Goal: Navigation & Orientation: Go to known website

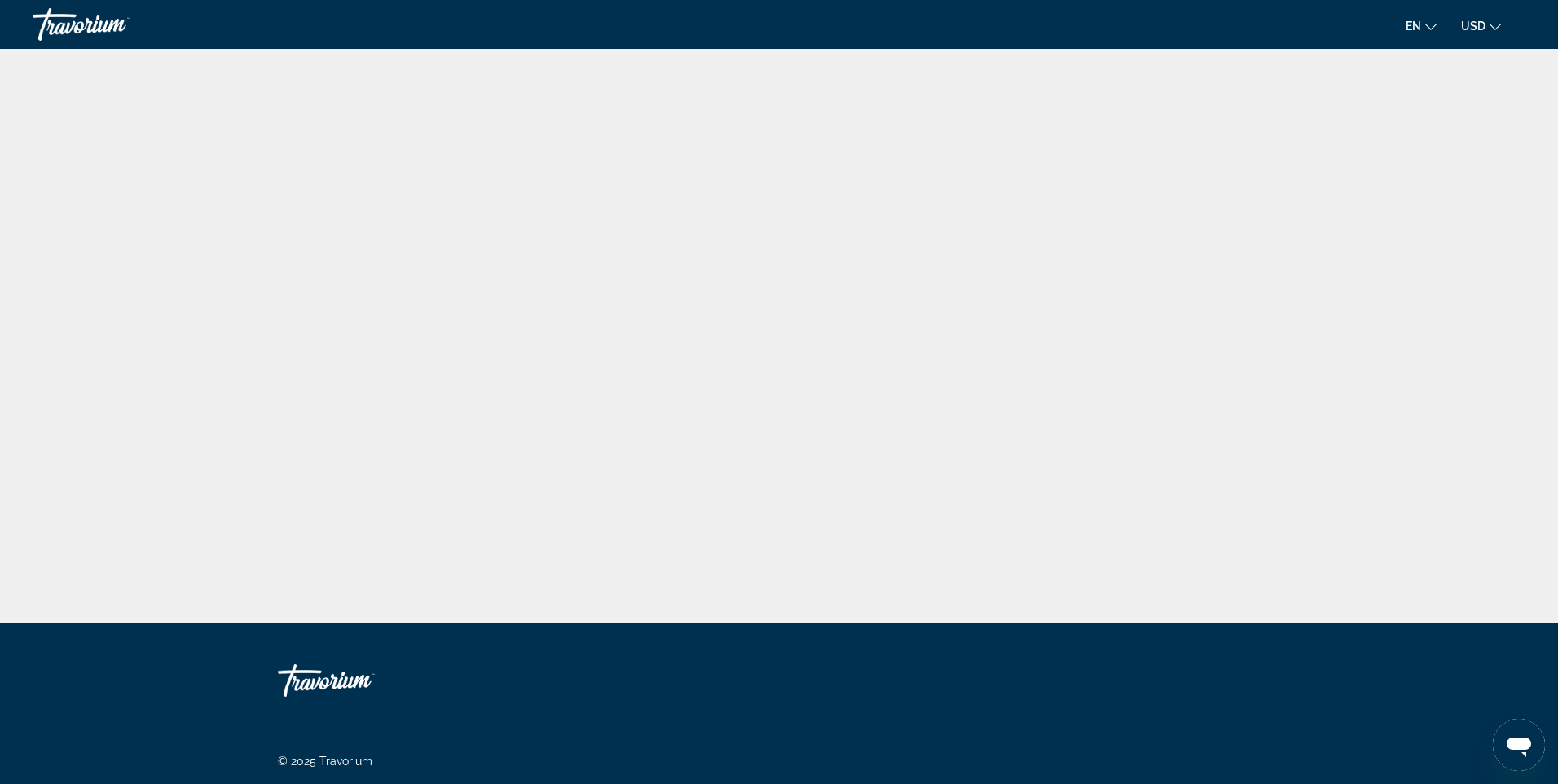
click at [73, 11] on div "Travorium" at bounding box center [114, 24] width 163 height 42
